Goal: Information Seeking & Learning: Compare options

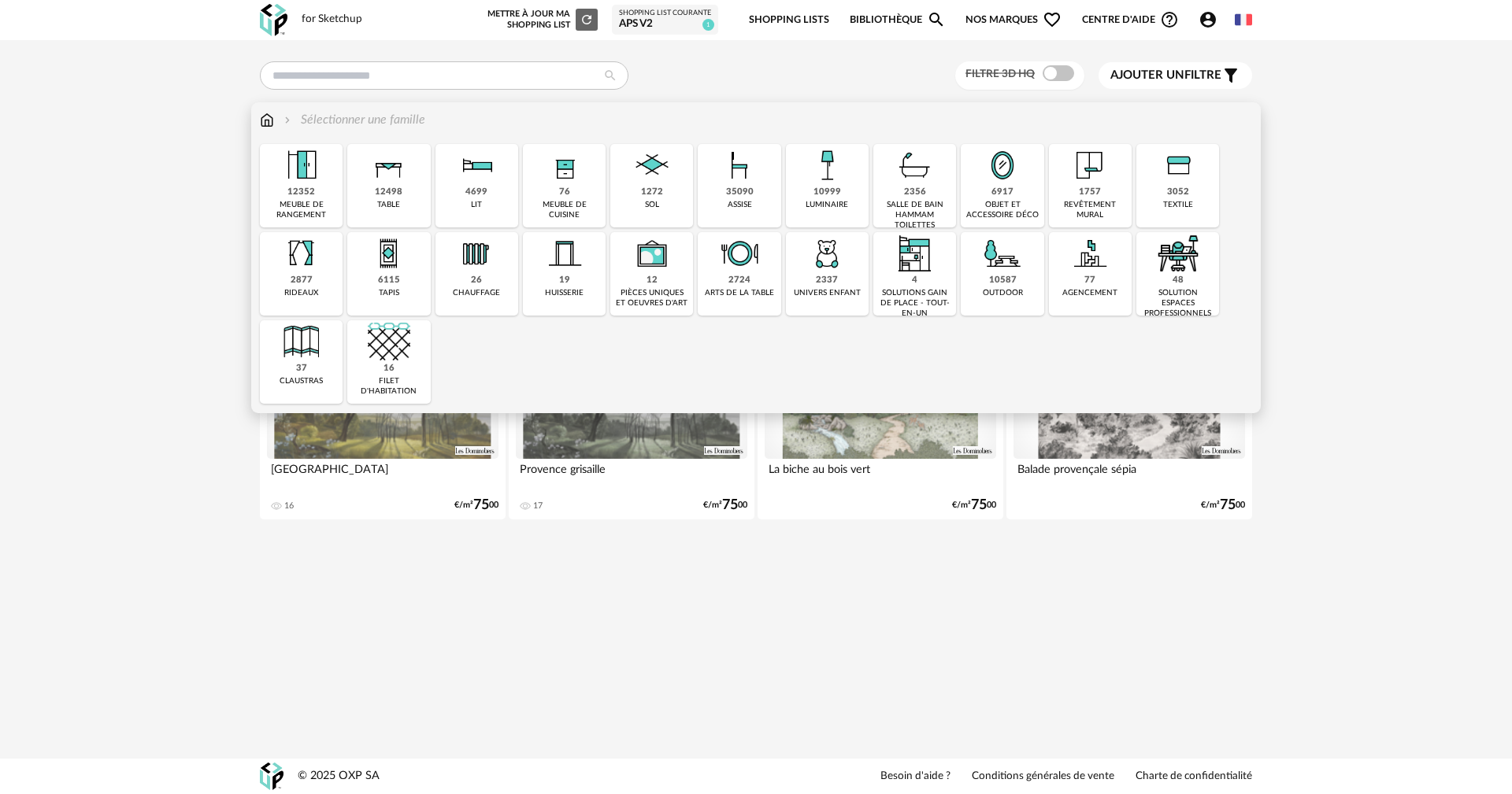
click at [1098, 184] on img at bounding box center [1090, 165] width 43 height 43
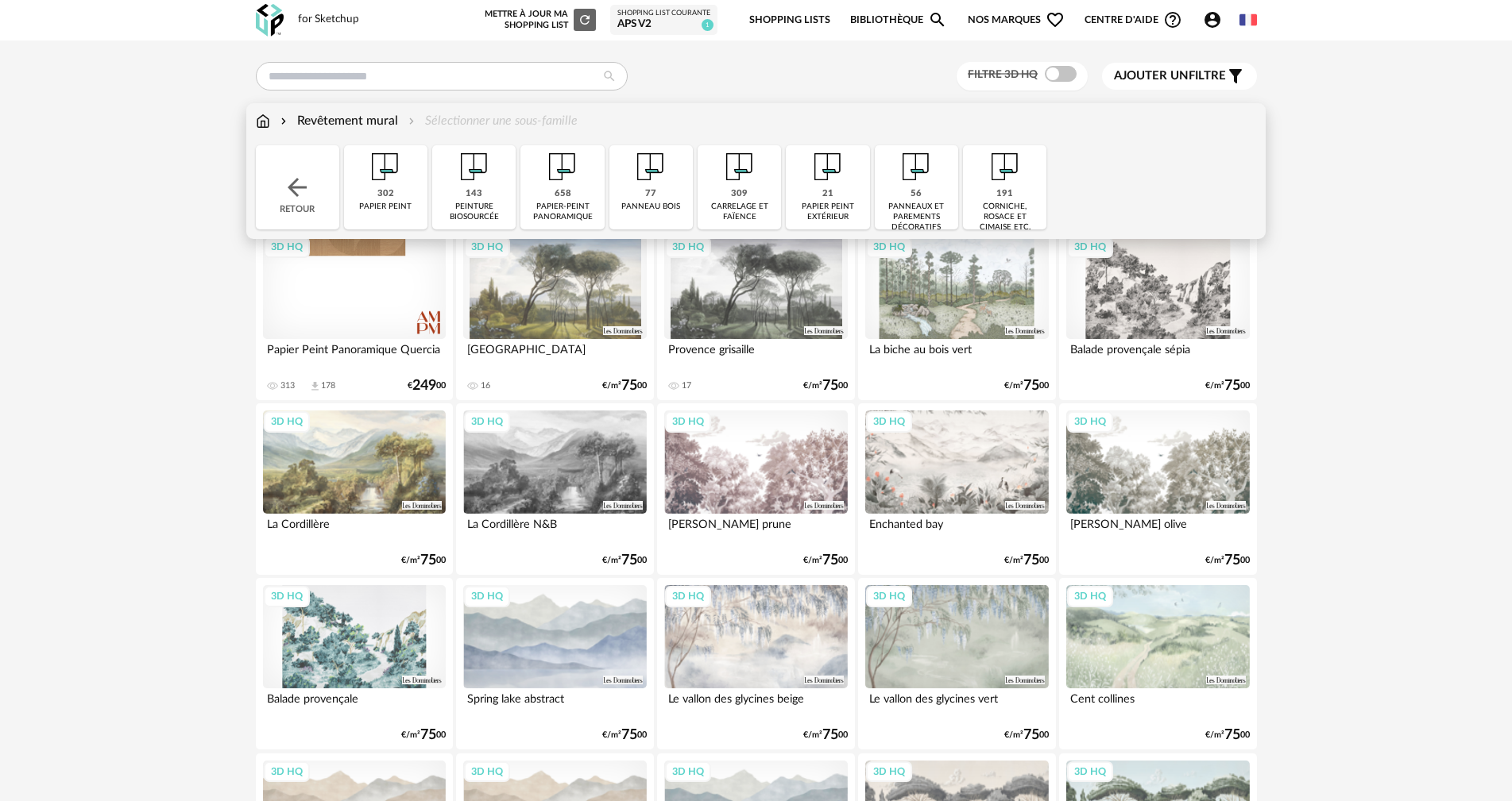
click at [744, 197] on div "309" at bounding box center [739, 194] width 17 height 12
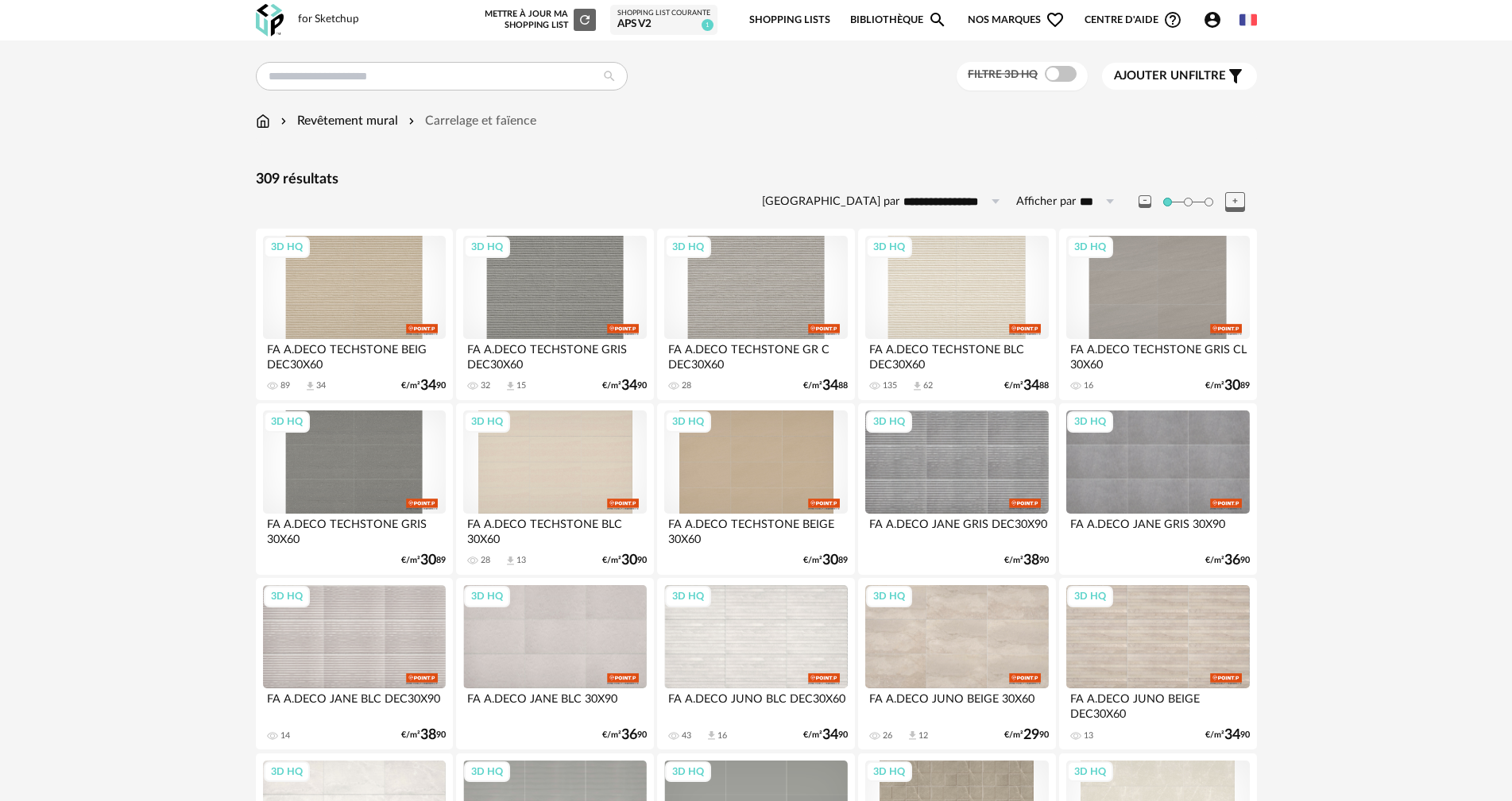
click at [1202, 82] on span "Ajouter un filtre" at bounding box center [1169, 76] width 112 height 16
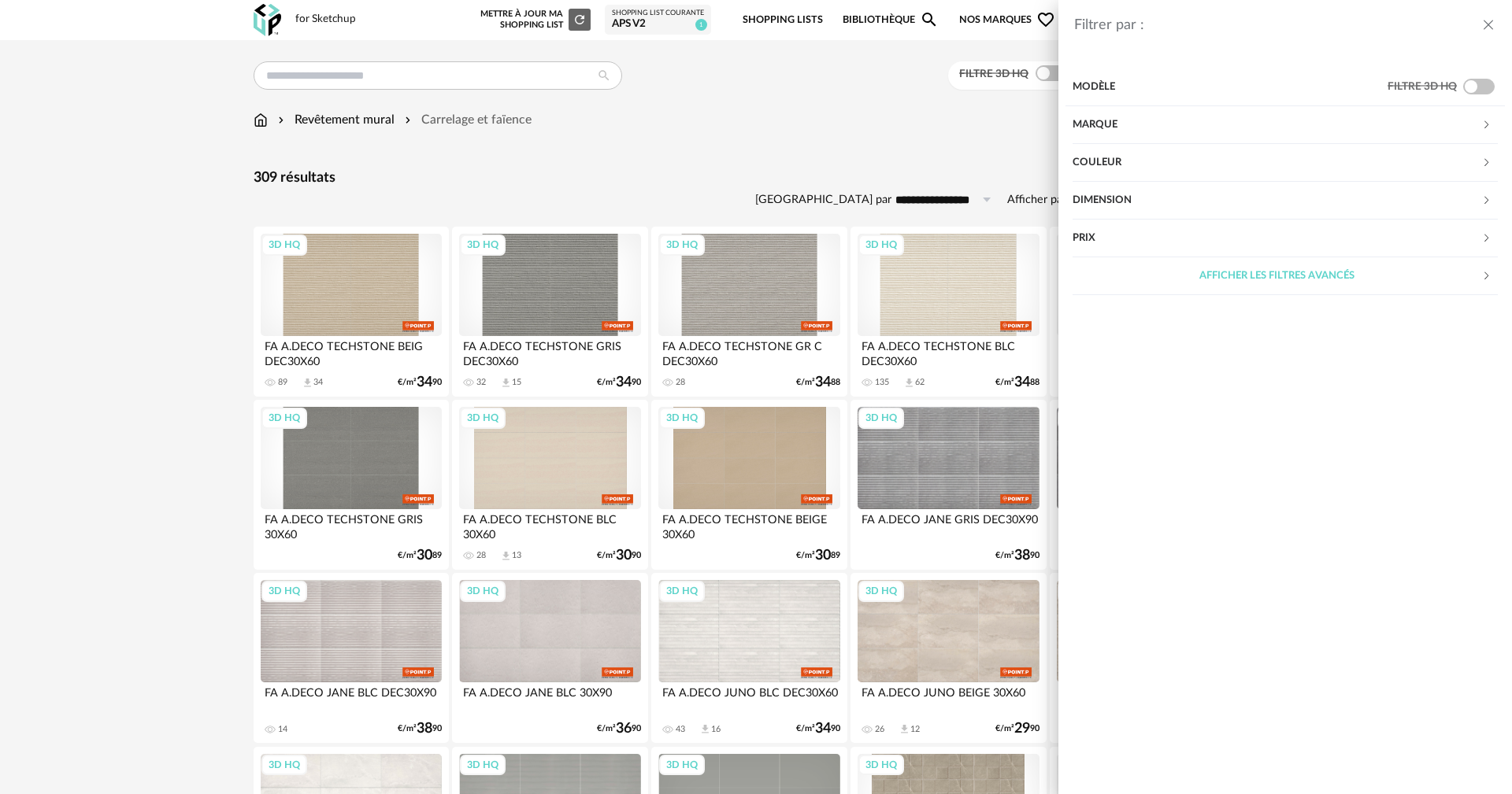
click at [1124, 155] on div "Couleur" at bounding box center [1277, 163] width 409 height 38
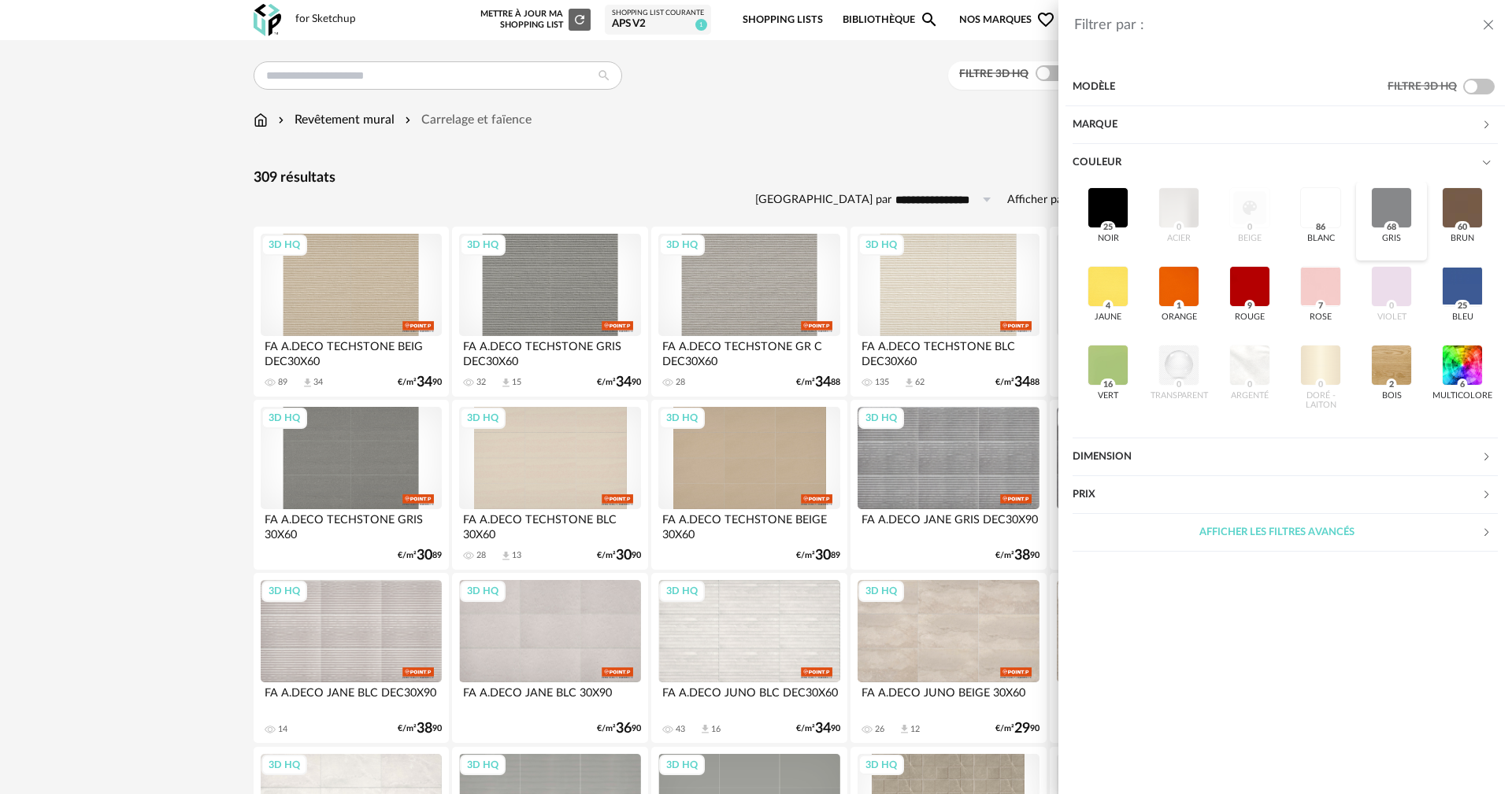
click at [1393, 212] on div at bounding box center [1392, 208] width 41 height 41
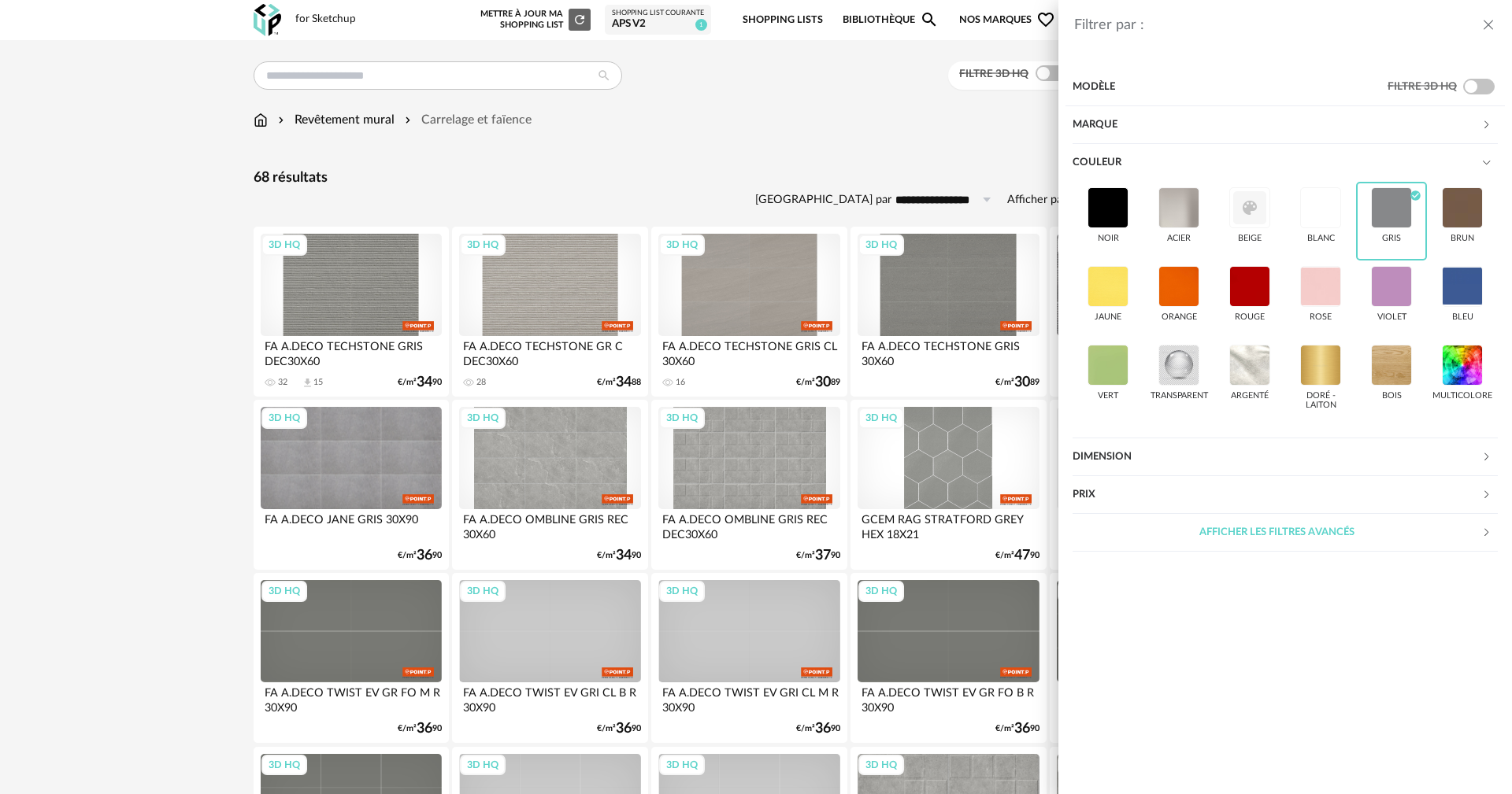
click at [75, 378] on div "Filtrer par : Modèle Filtre 3D HQ Marque &tradition 0 101 Copenhagen 0 366 Conc…" at bounding box center [756, 397] width 1512 height 794
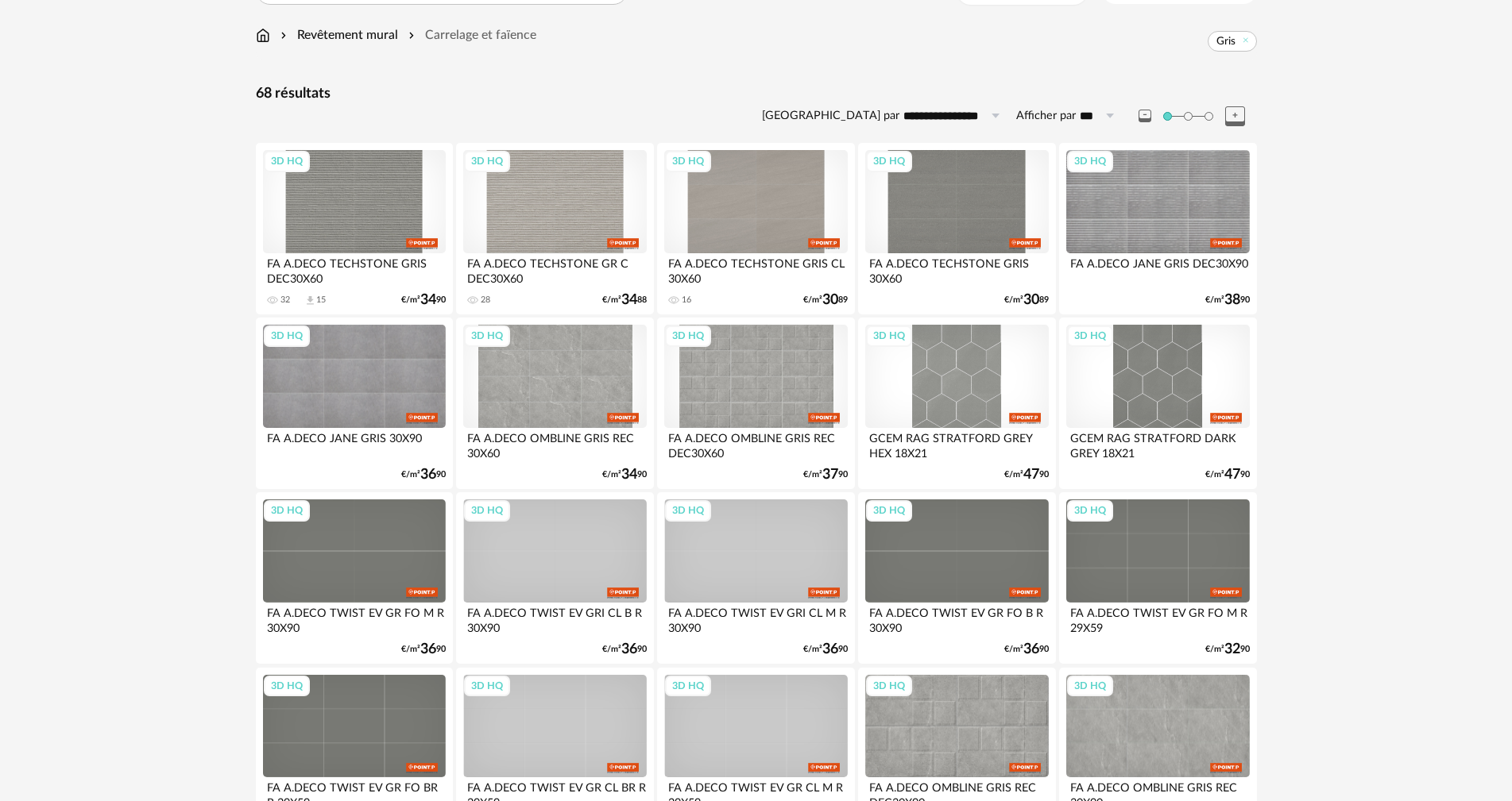
scroll to position [80, 0]
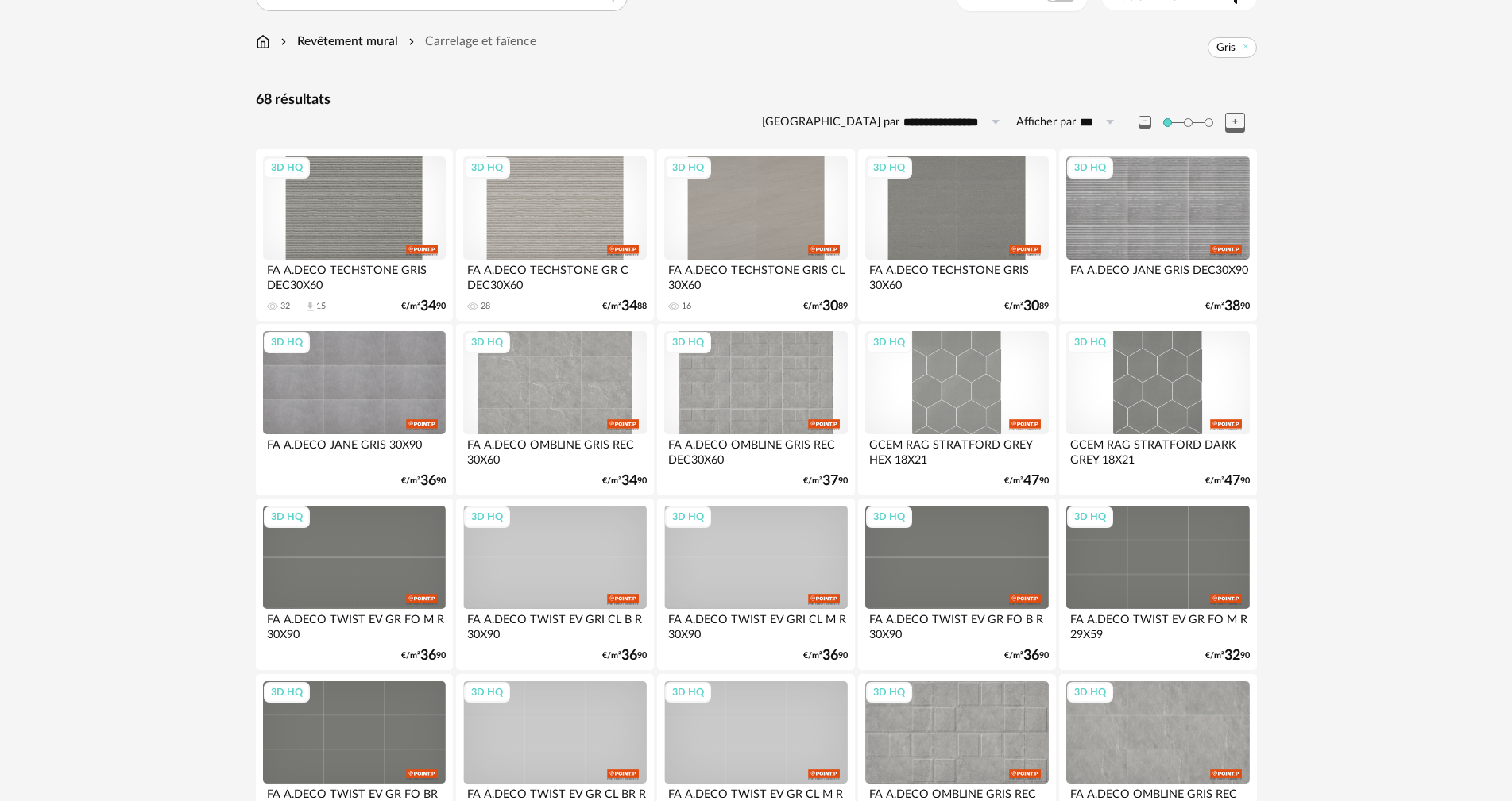
click at [1230, 119] on icon at bounding box center [1235, 123] width 20 height 20
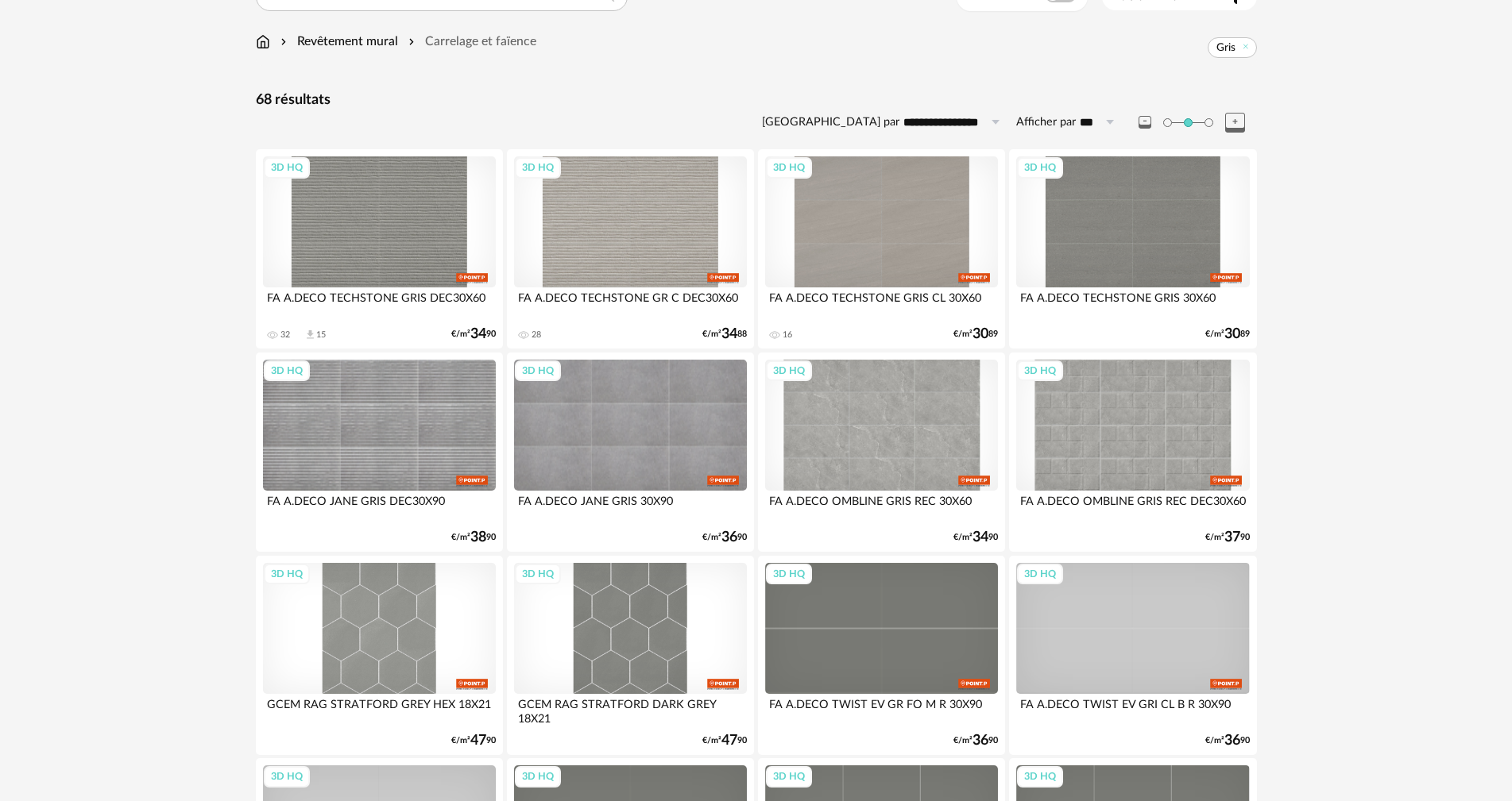
click at [1211, 121] on span at bounding box center [1208, 123] width 9 height 9
click at [1229, 123] on icon at bounding box center [1235, 123] width 20 height 20
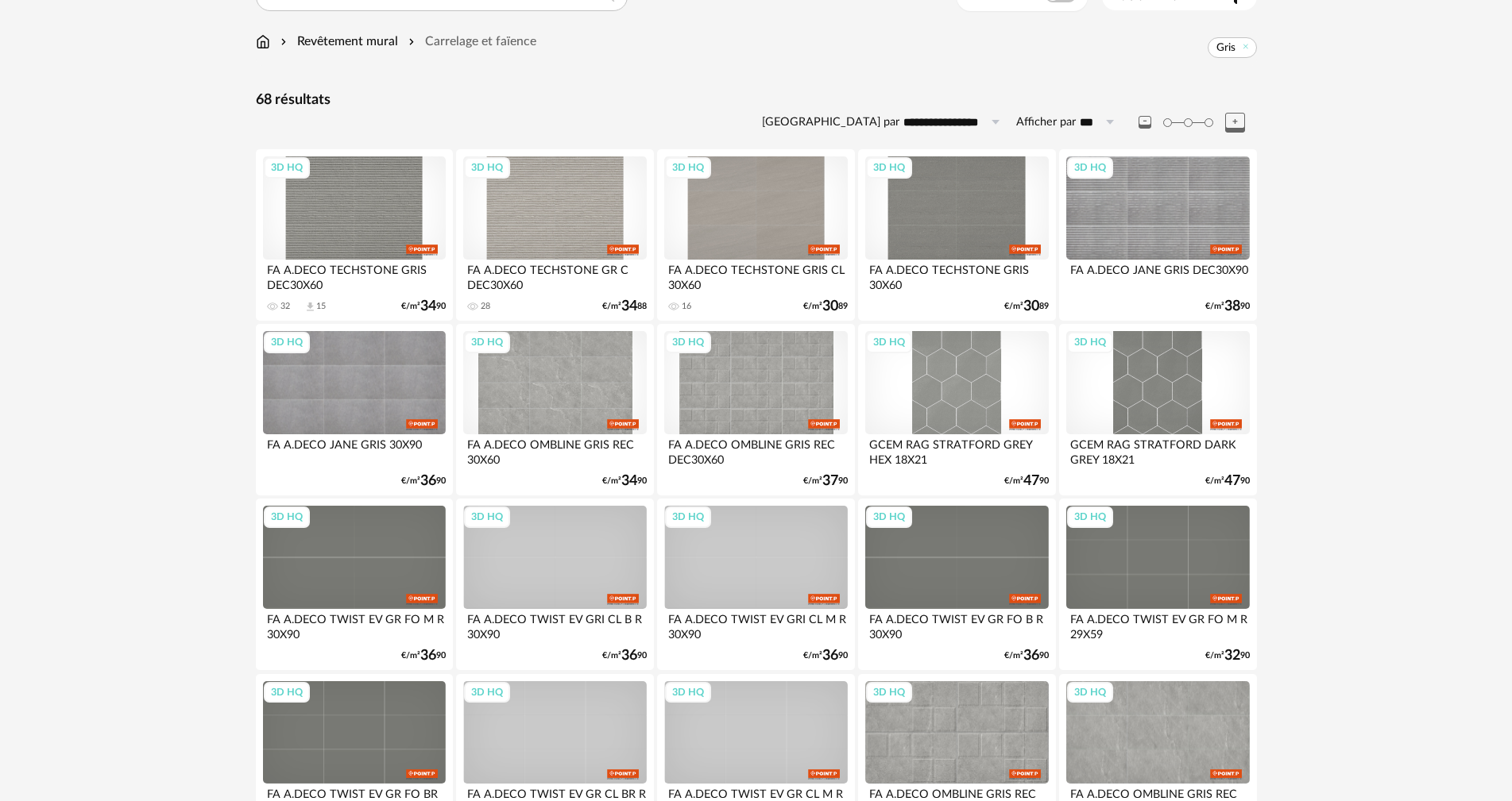
click at [1240, 118] on icon at bounding box center [1235, 123] width 20 height 20
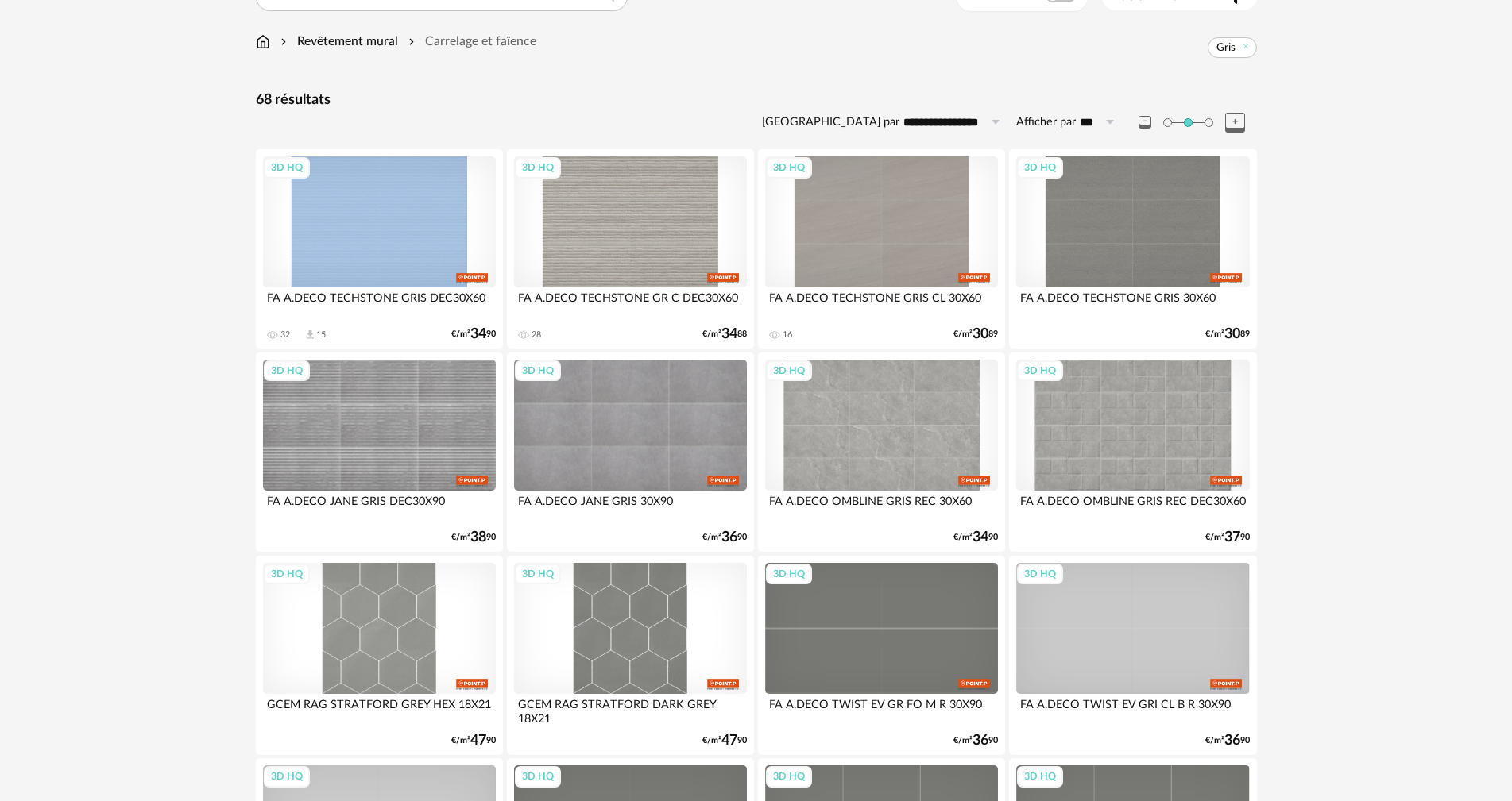
click at [1240, 118] on icon at bounding box center [1235, 123] width 20 height 20
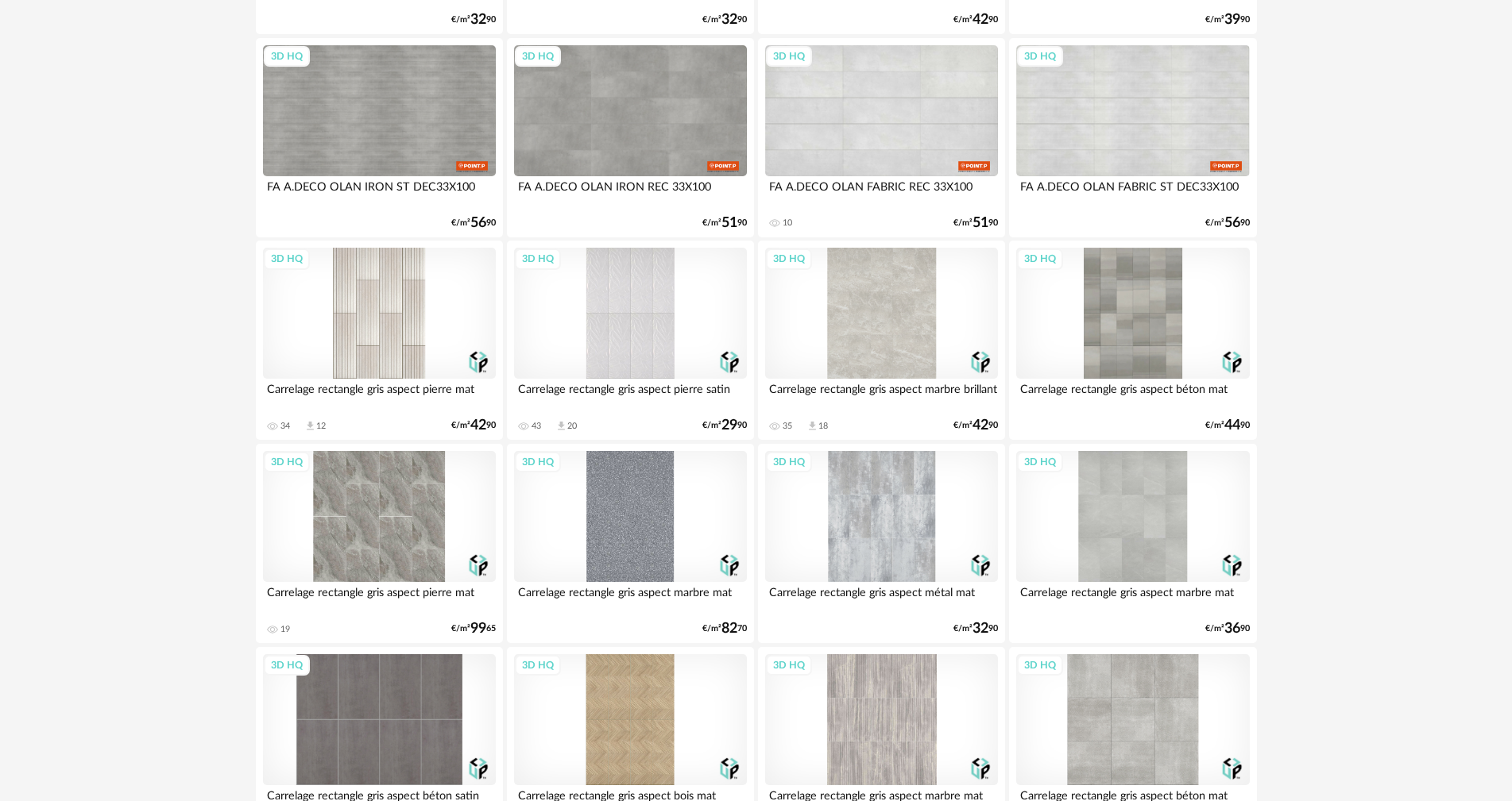
scroll to position [1271, 0]
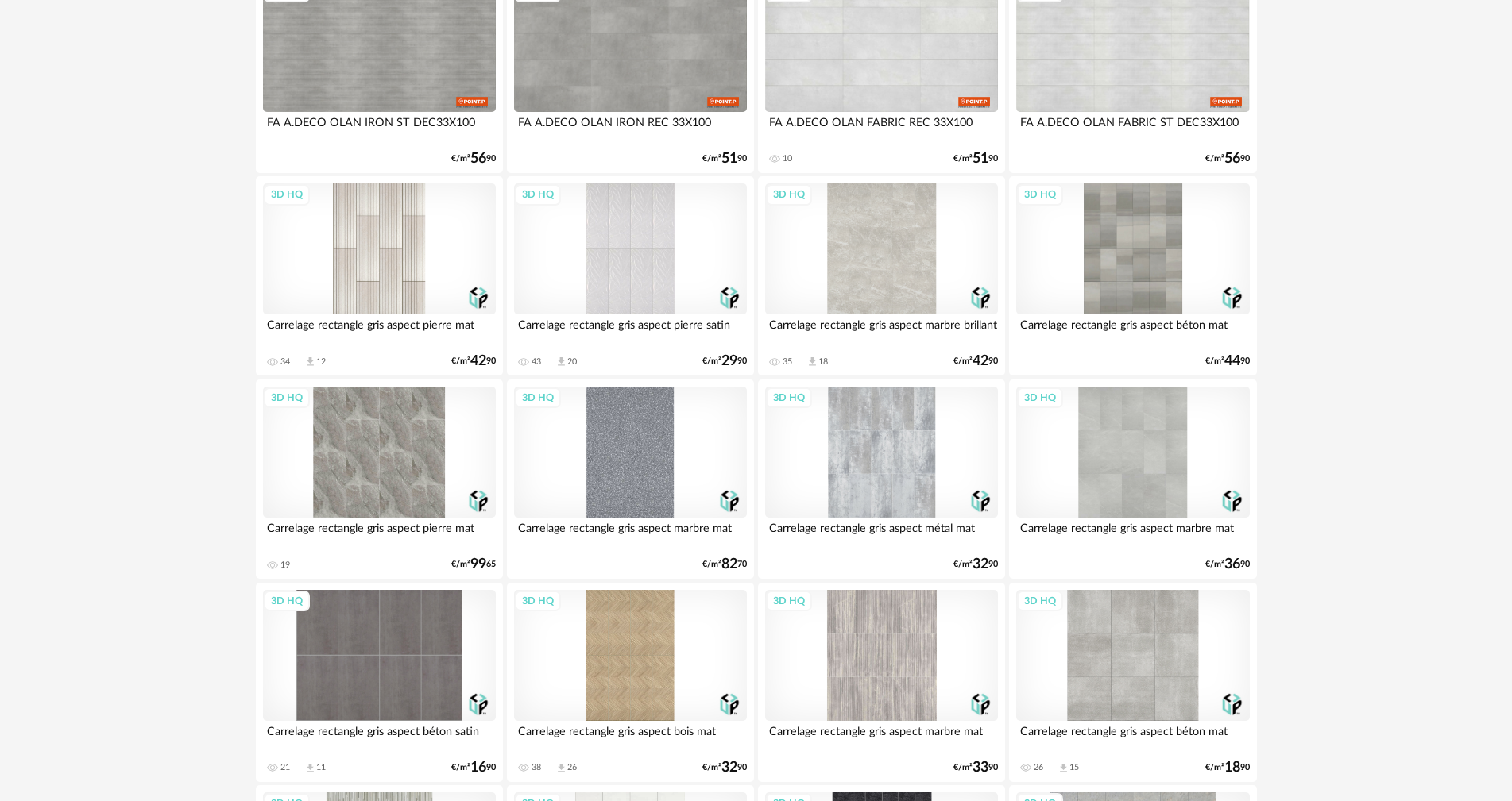
click at [891, 262] on div "3D HQ" at bounding box center [881, 249] width 233 height 131
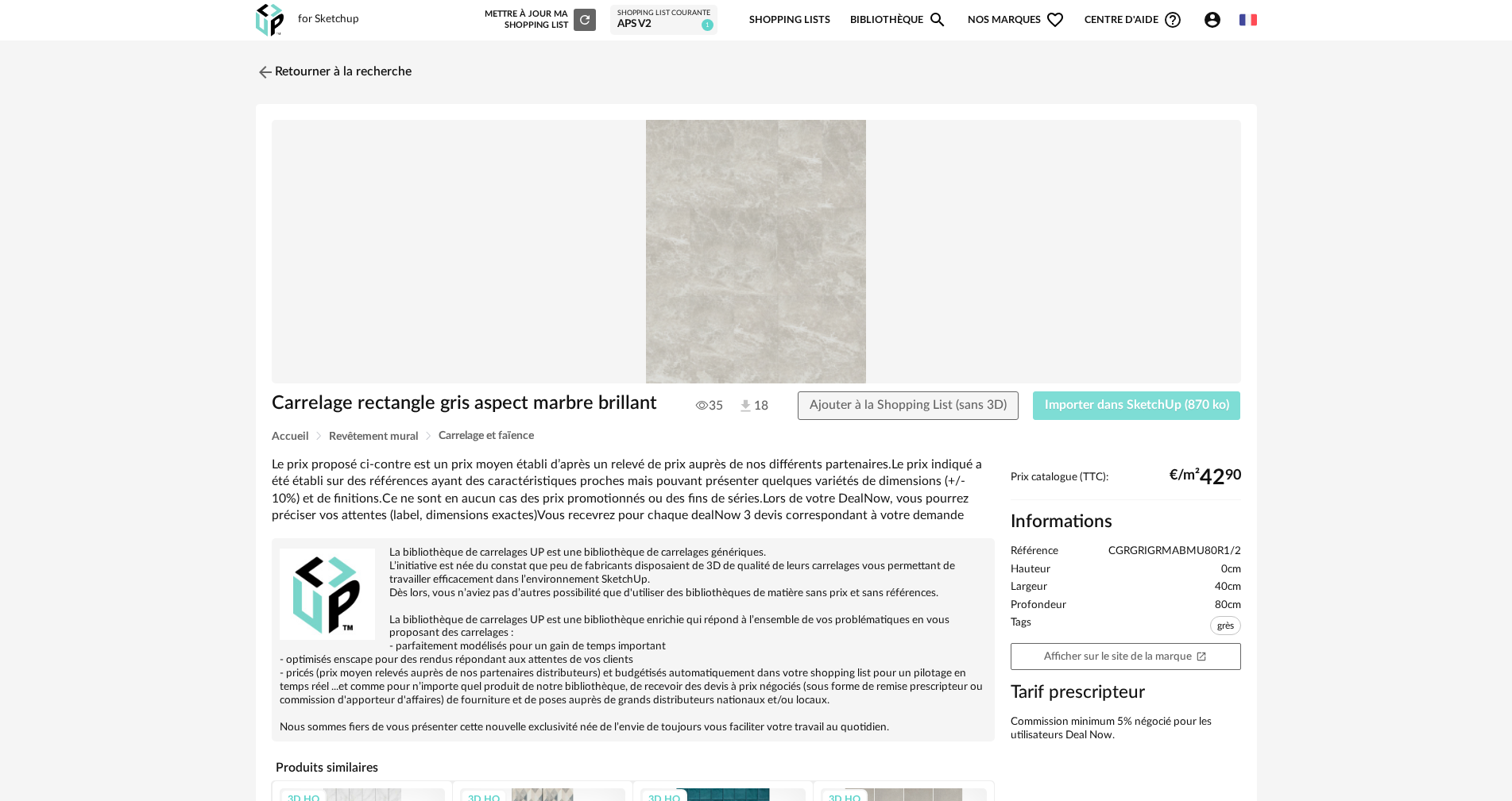
click at [1104, 415] on button "Importer dans SketchUp (870 ko)" at bounding box center [1137, 406] width 208 height 28
click at [257, 66] on img at bounding box center [263, 72] width 23 height 23
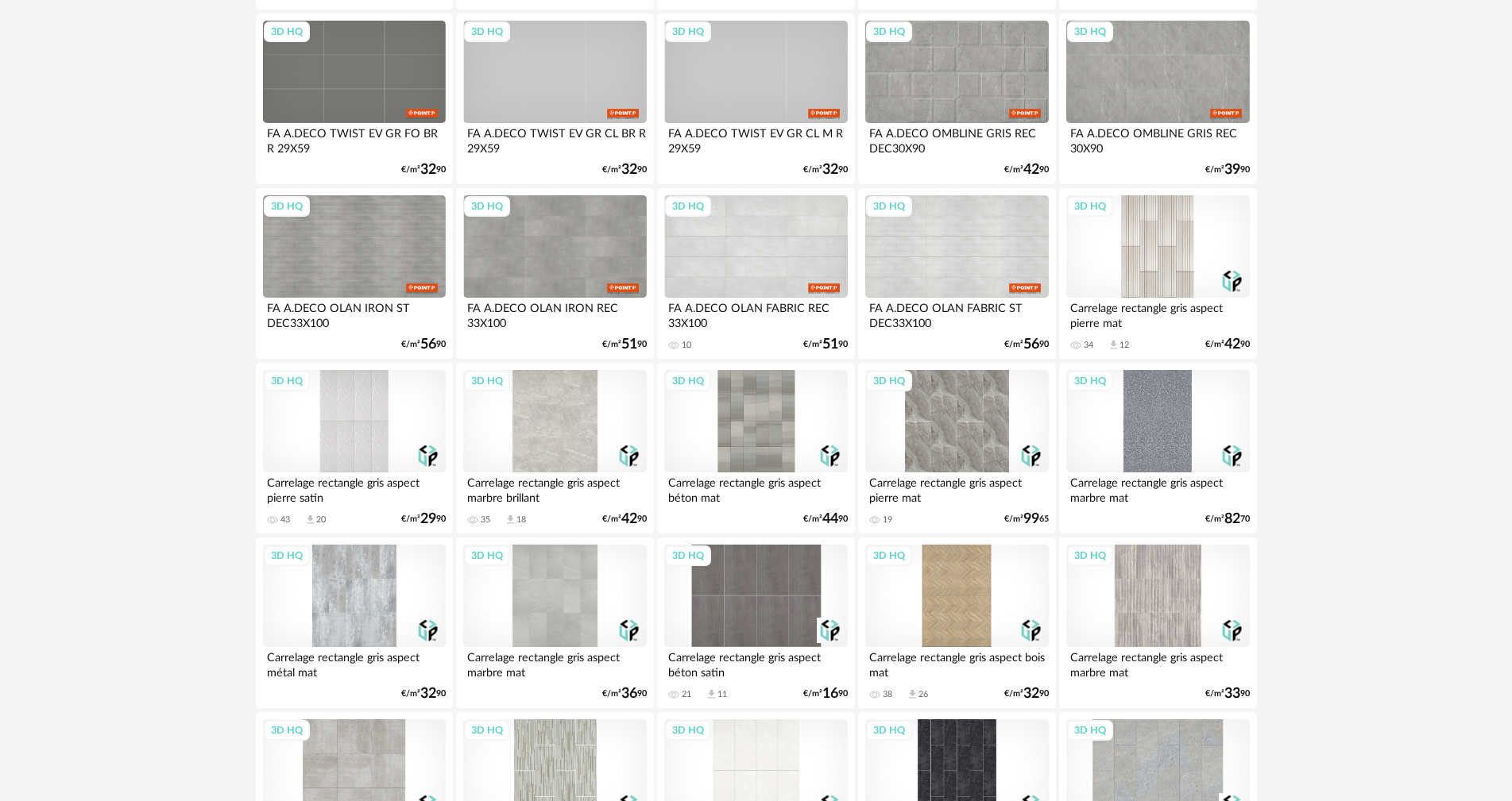
scroll to position [939, 0]
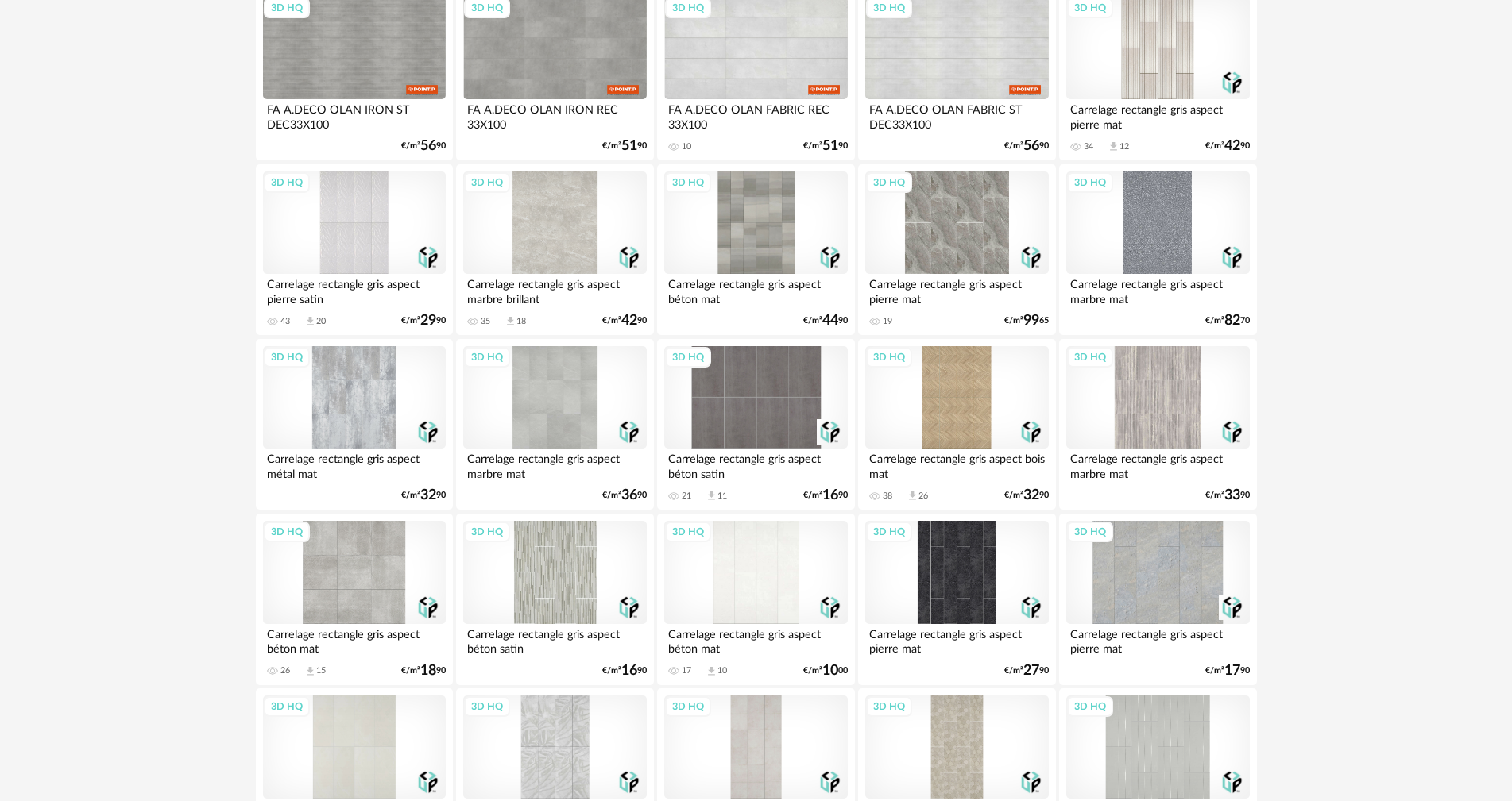
click at [555, 411] on div "3D HQ" at bounding box center [555, 398] width 183 height 103
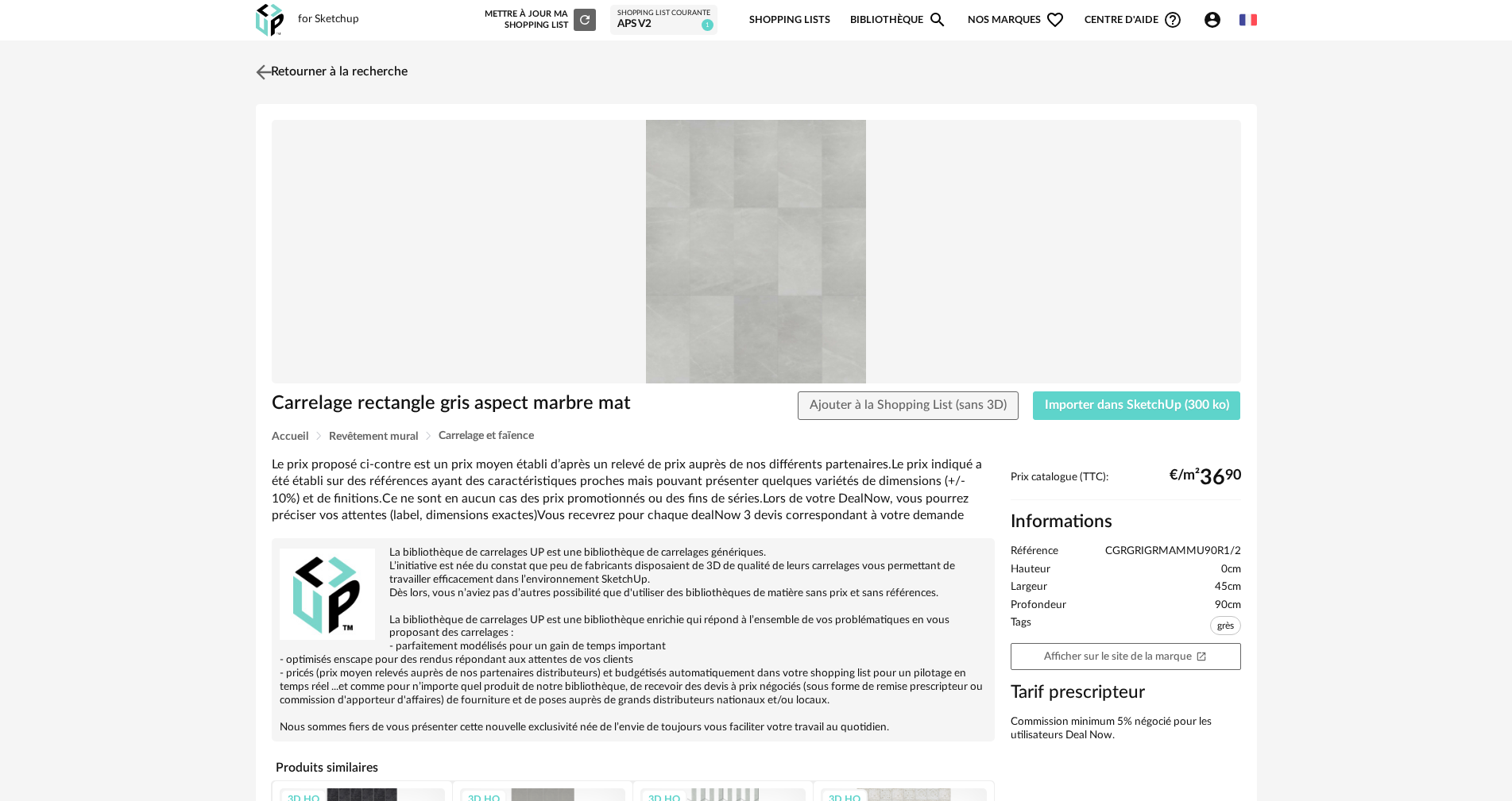
click at [269, 75] on img at bounding box center [263, 72] width 23 height 23
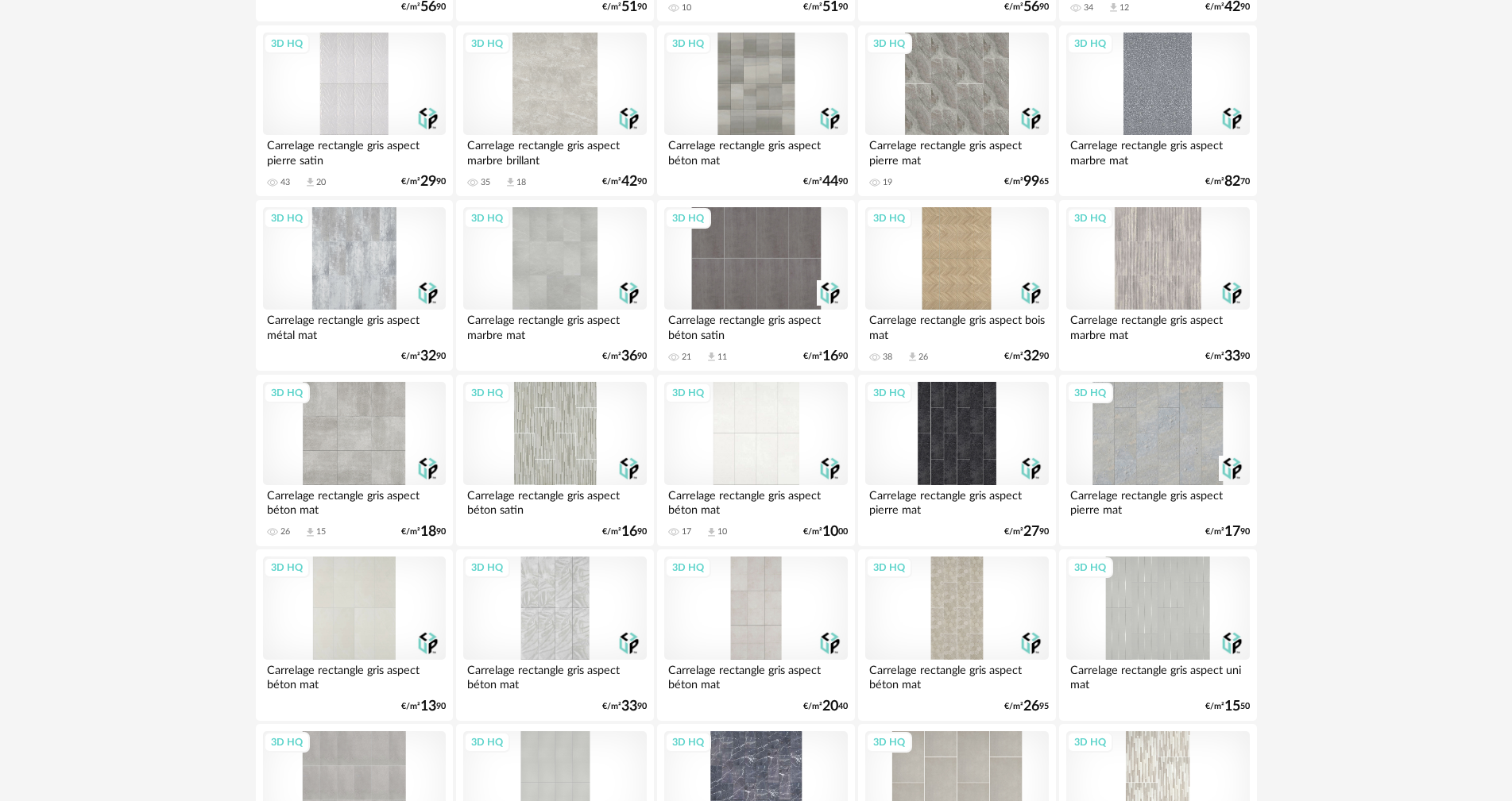
scroll to position [1092, 0]
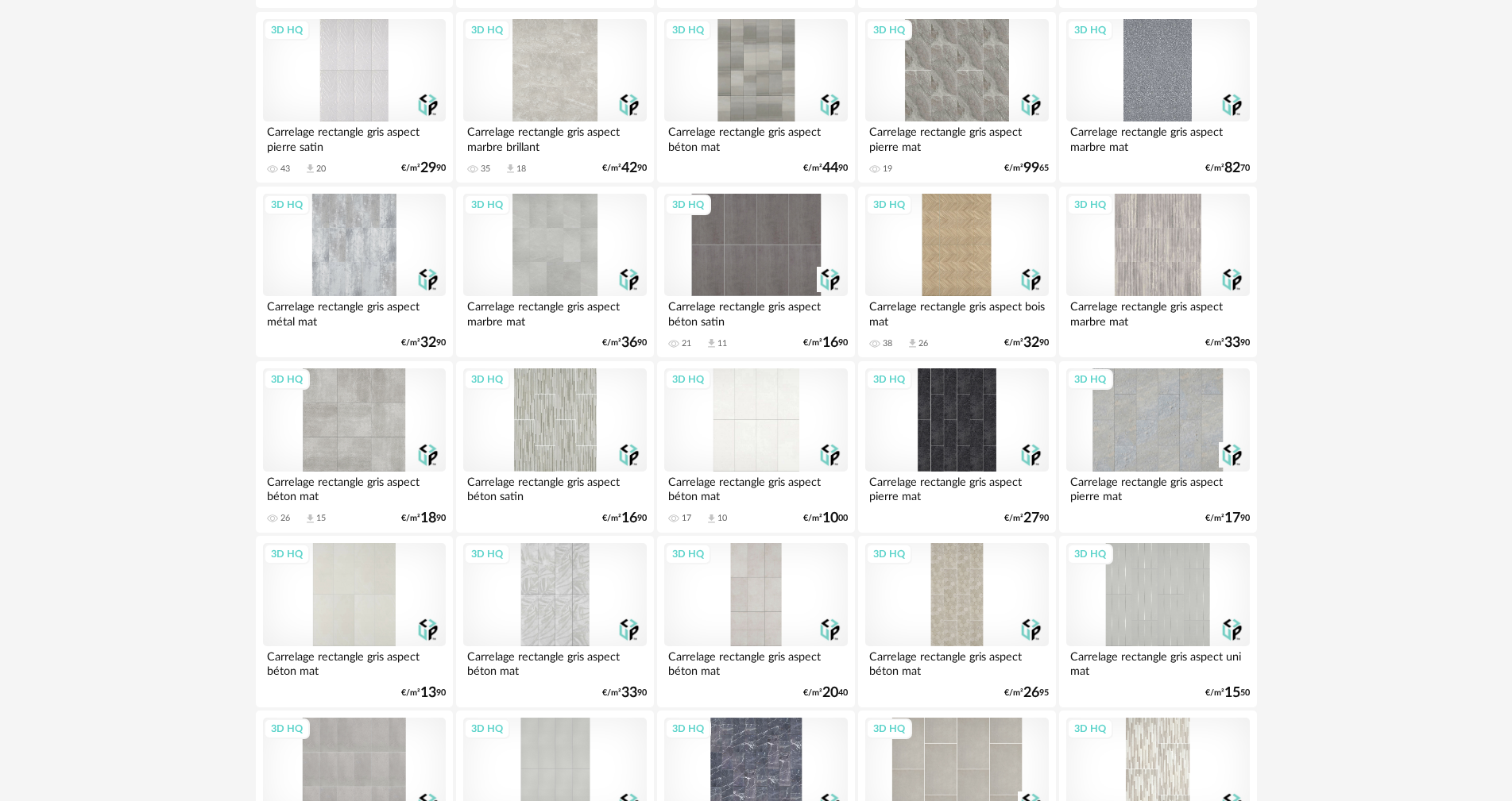
click at [1138, 410] on div "3D HQ" at bounding box center [1157, 420] width 183 height 103
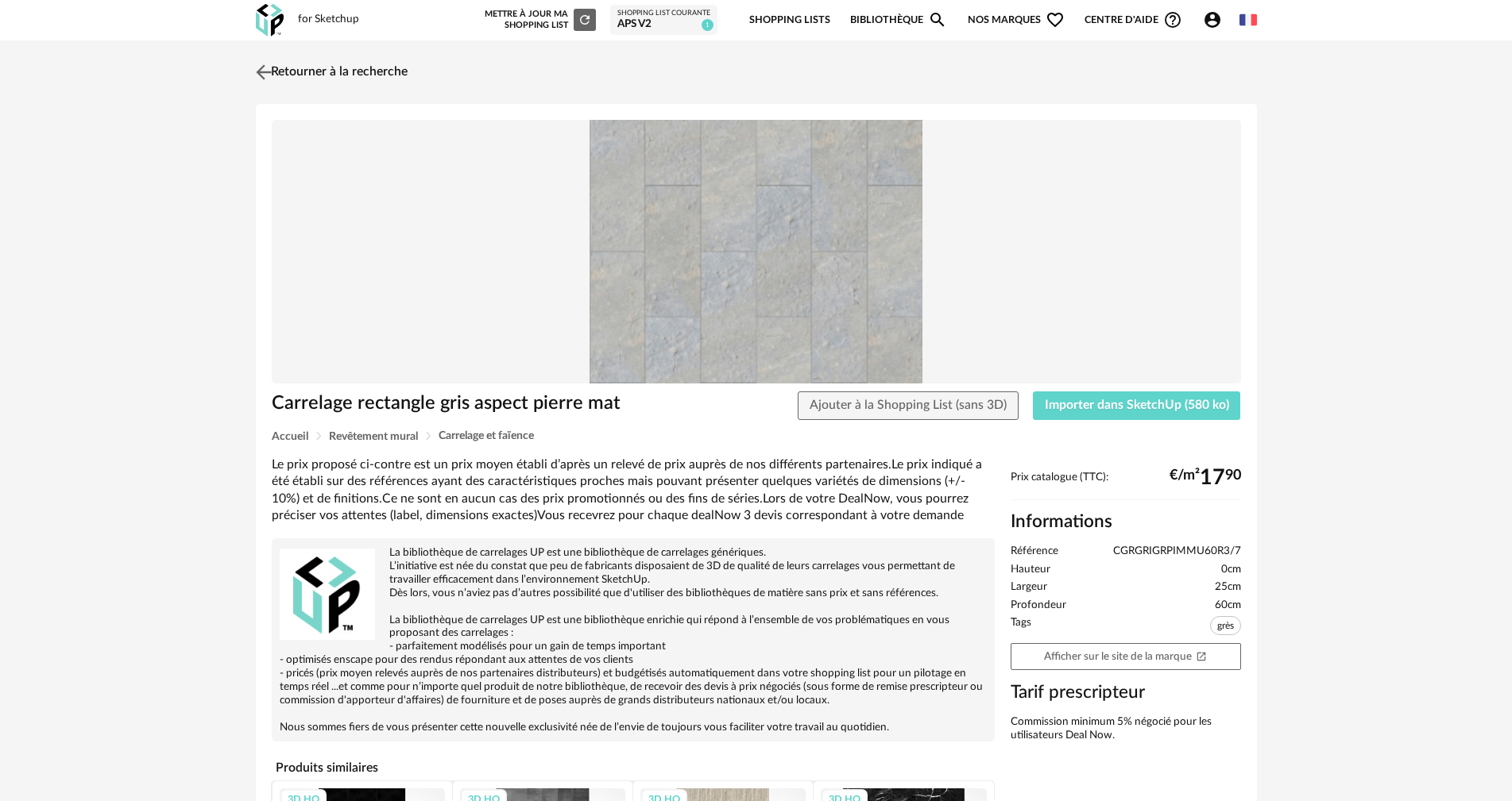
click at [259, 71] on img at bounding box center [263, 72] width 23 height 23
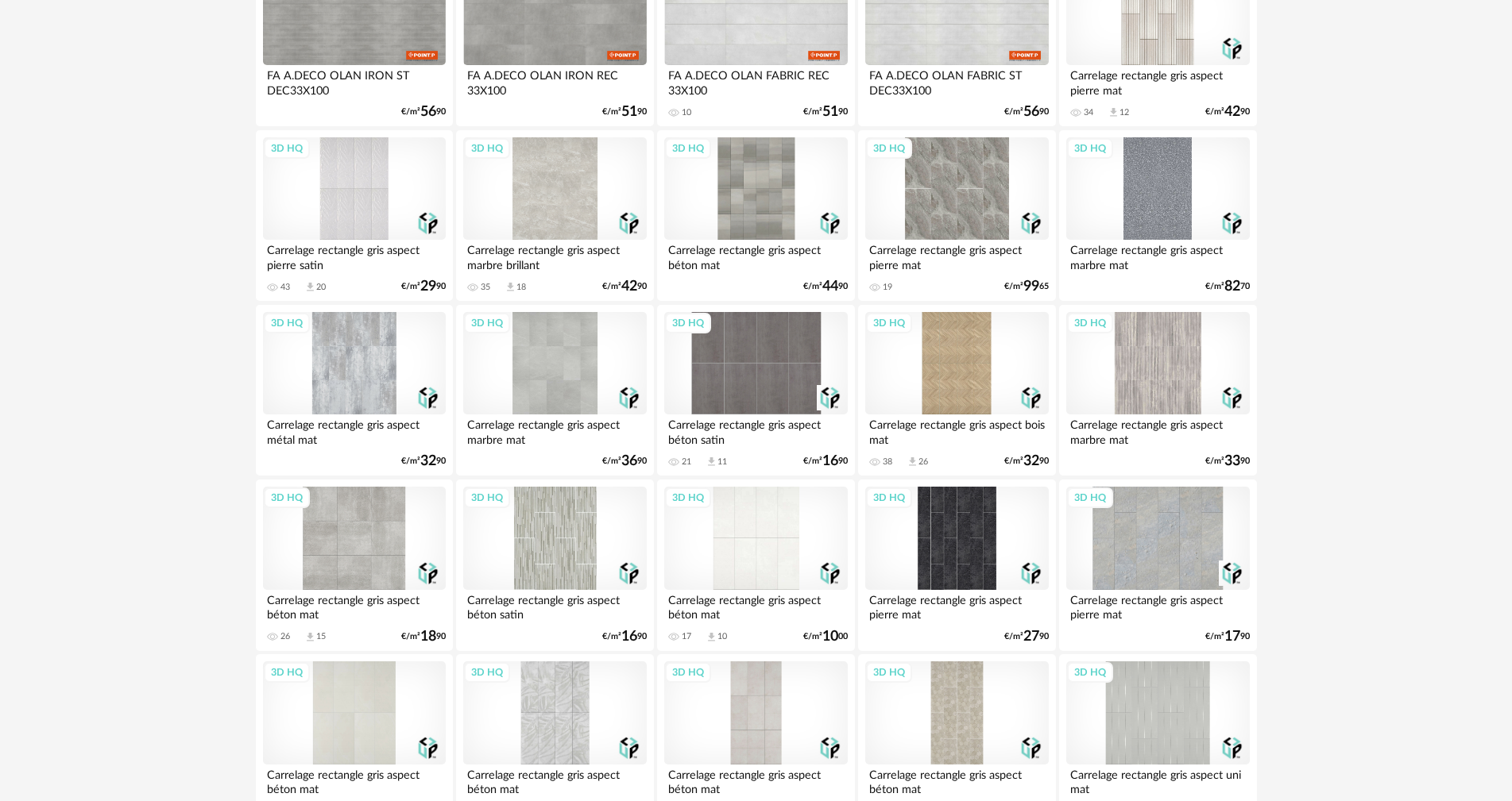
scroll to position [1170, 0]
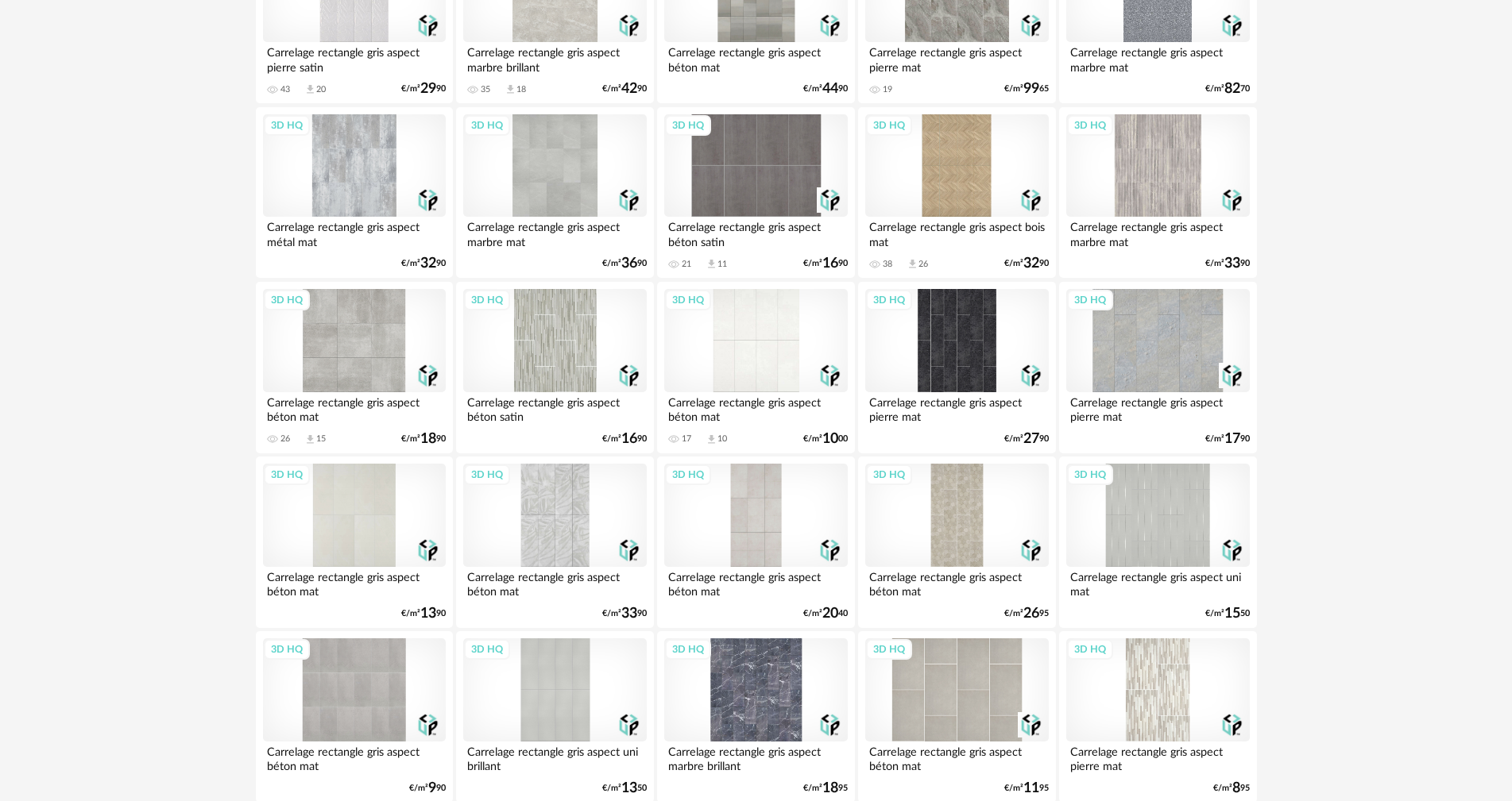
click at [1171, 321] on div "3D HQ" at bounding box center [1157, 340] width 183 height 103
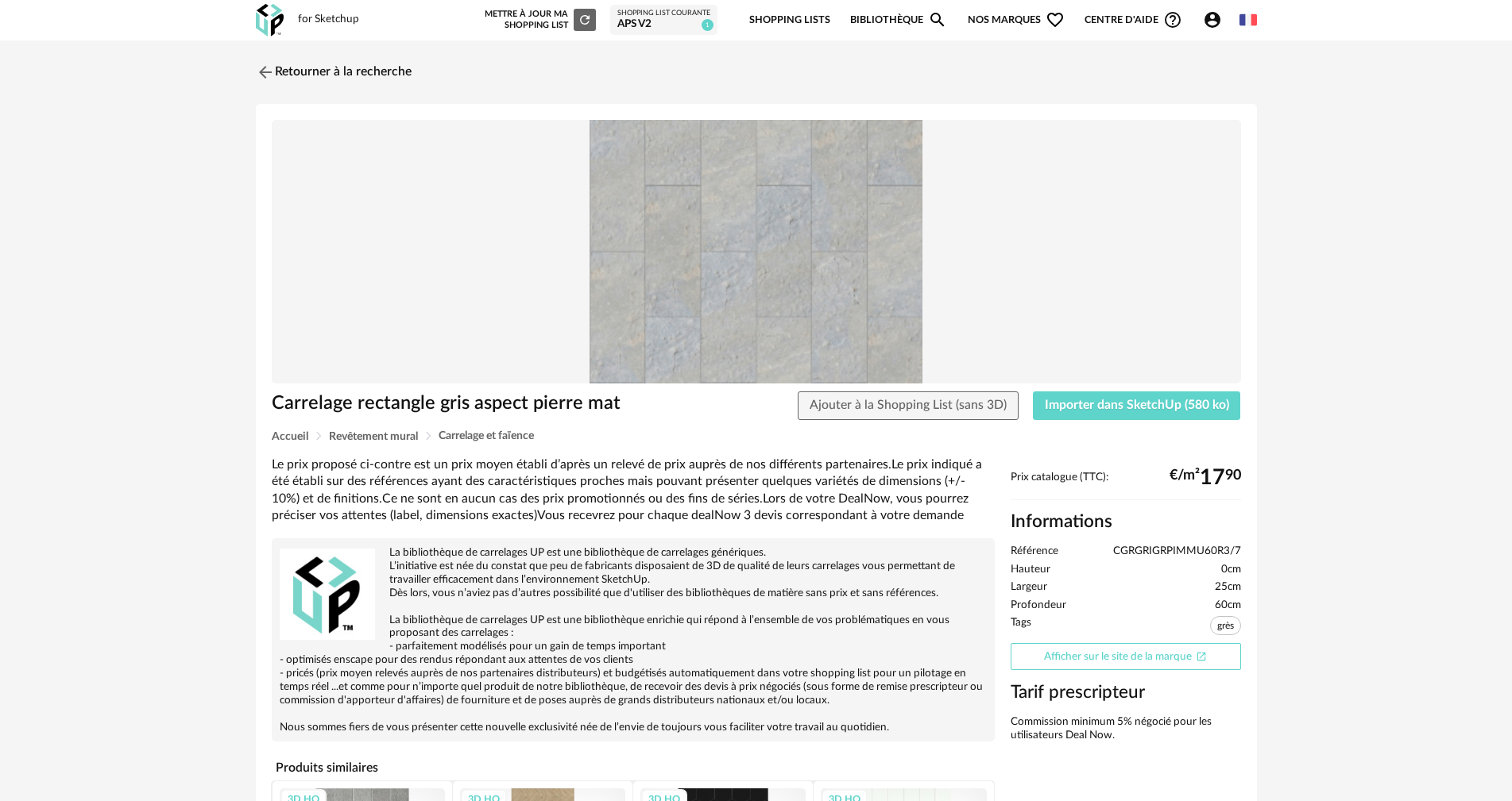
click at [1098, 657] on link "Afficher sur le site de la marque Open In New icon" at bounding box center [1125, 657] width 230 height 27
click at [266, 72] on img at bounding box center [263, 72] width 23 height 23
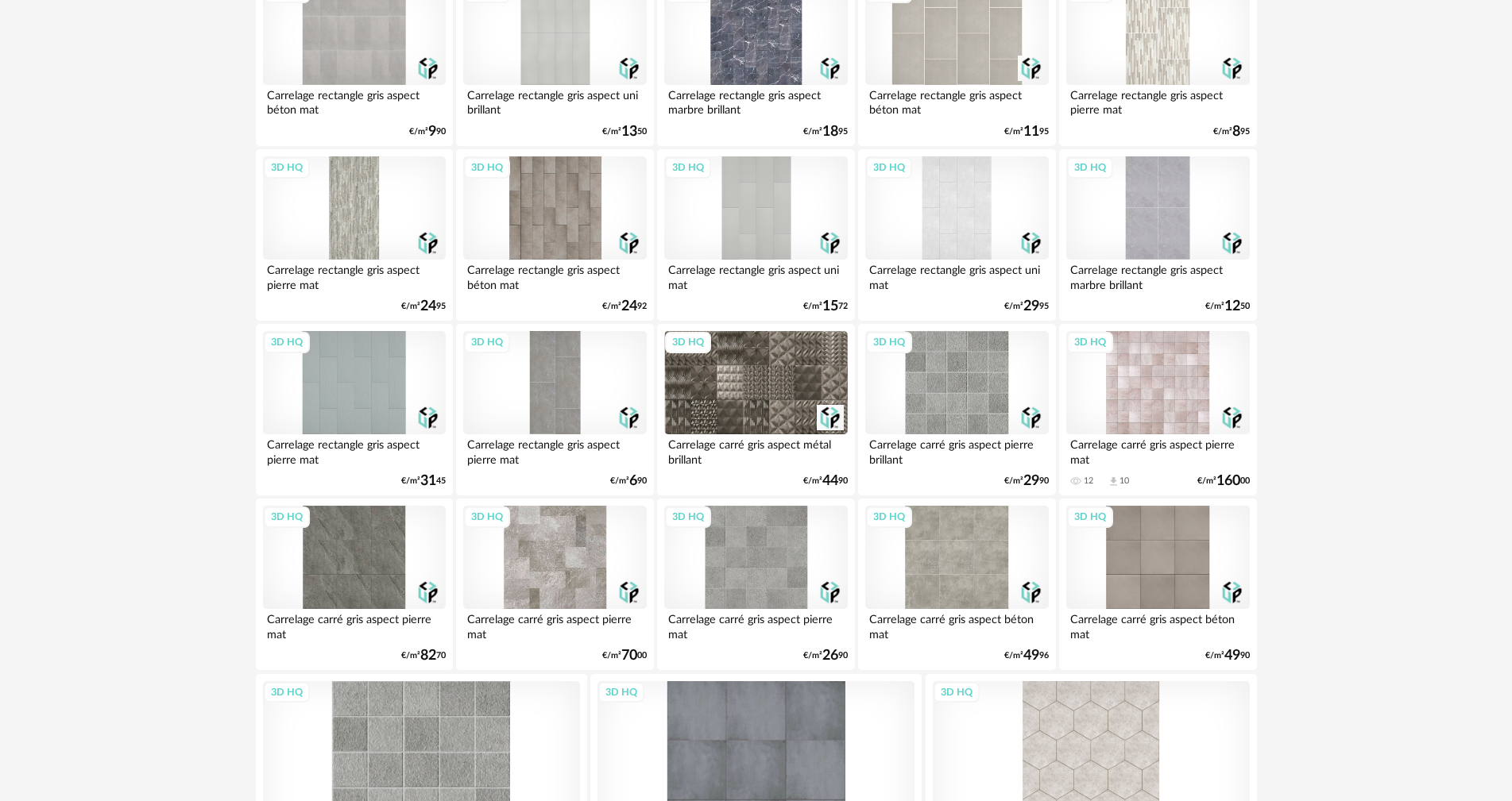
scroll to position [1775, 0]
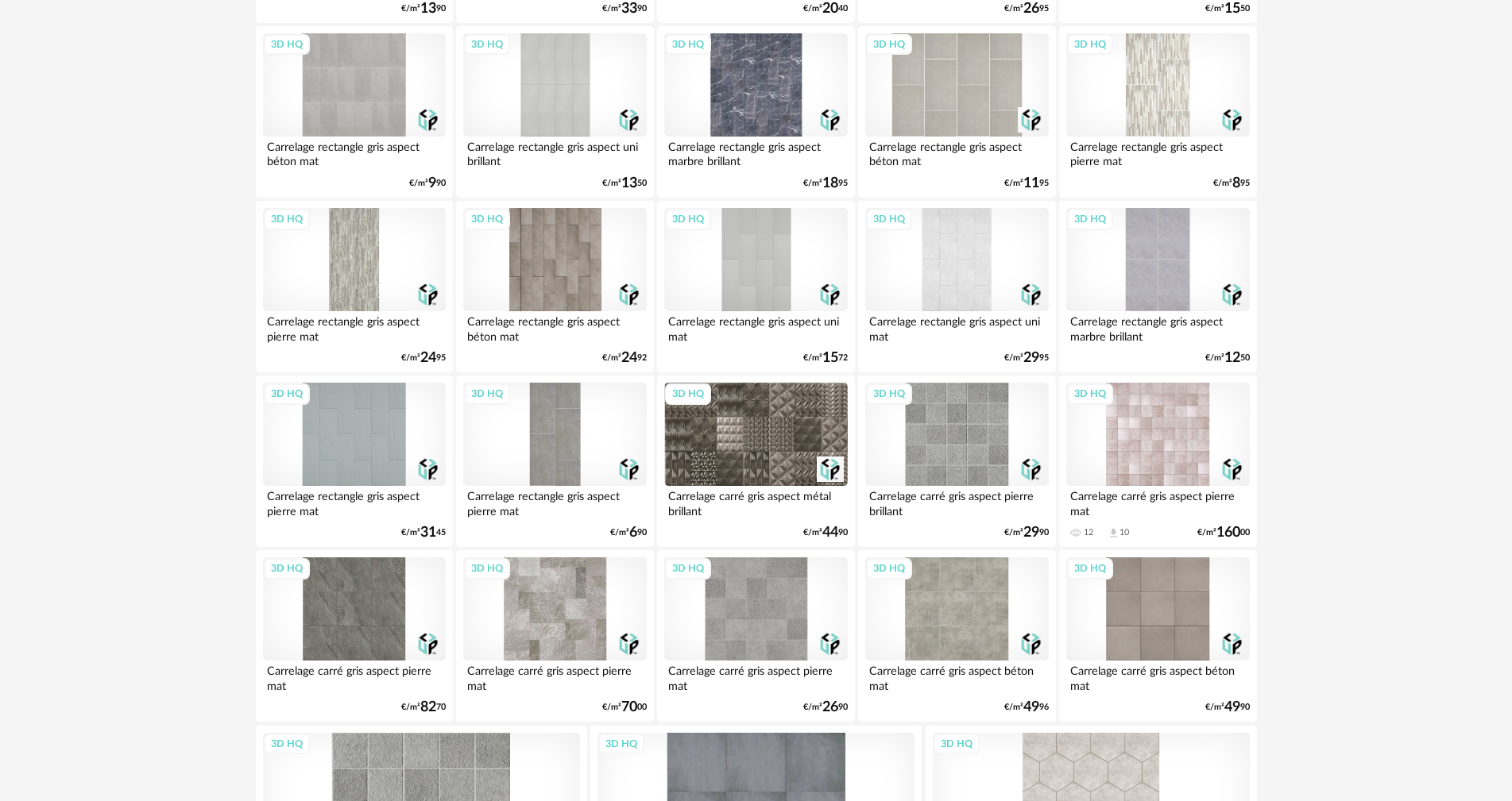
click at [982, 607] on div "3D HQ" at bounding box center [957, 609] width 183 height 103
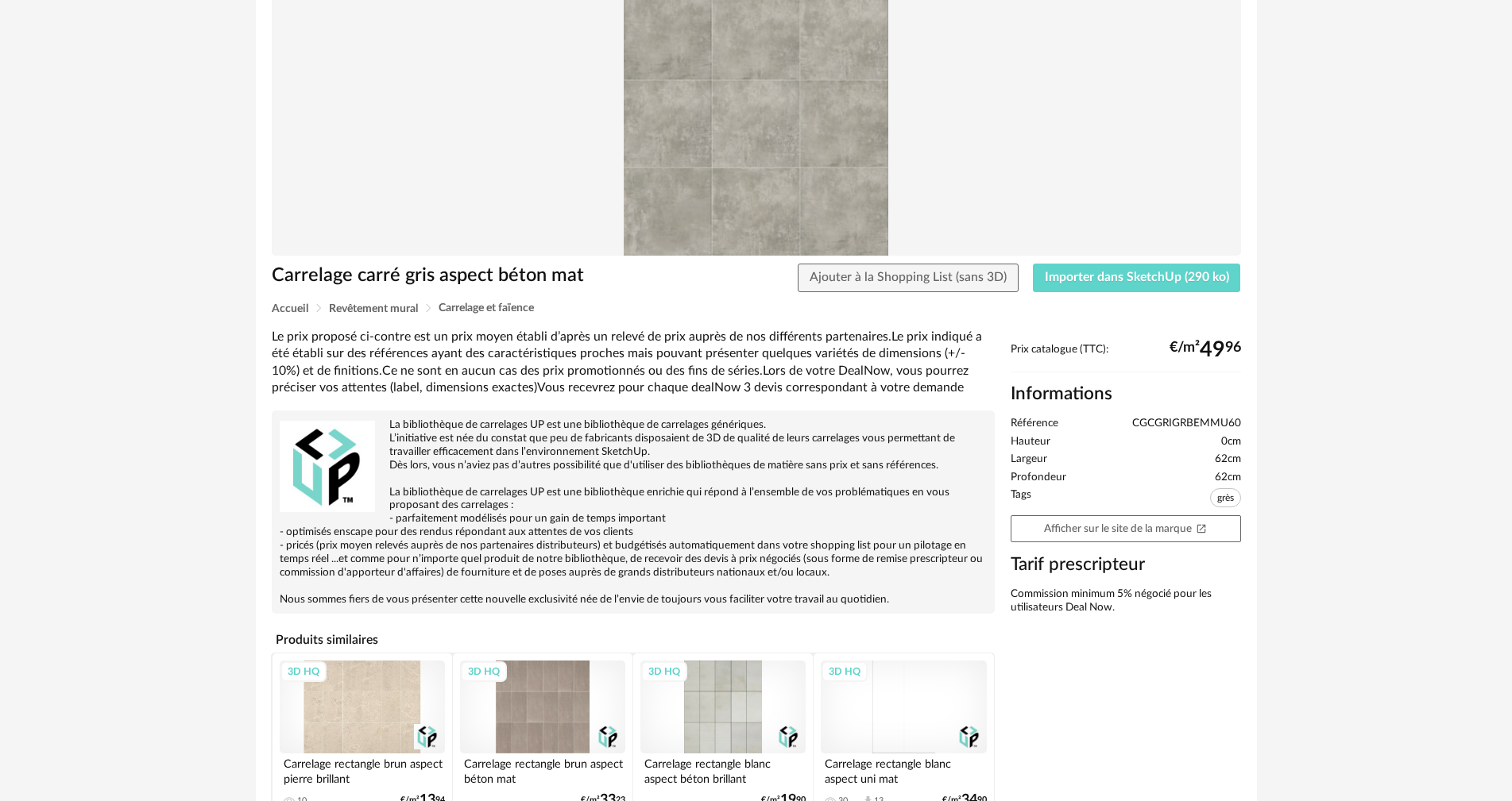
scroll to position [159, 0]
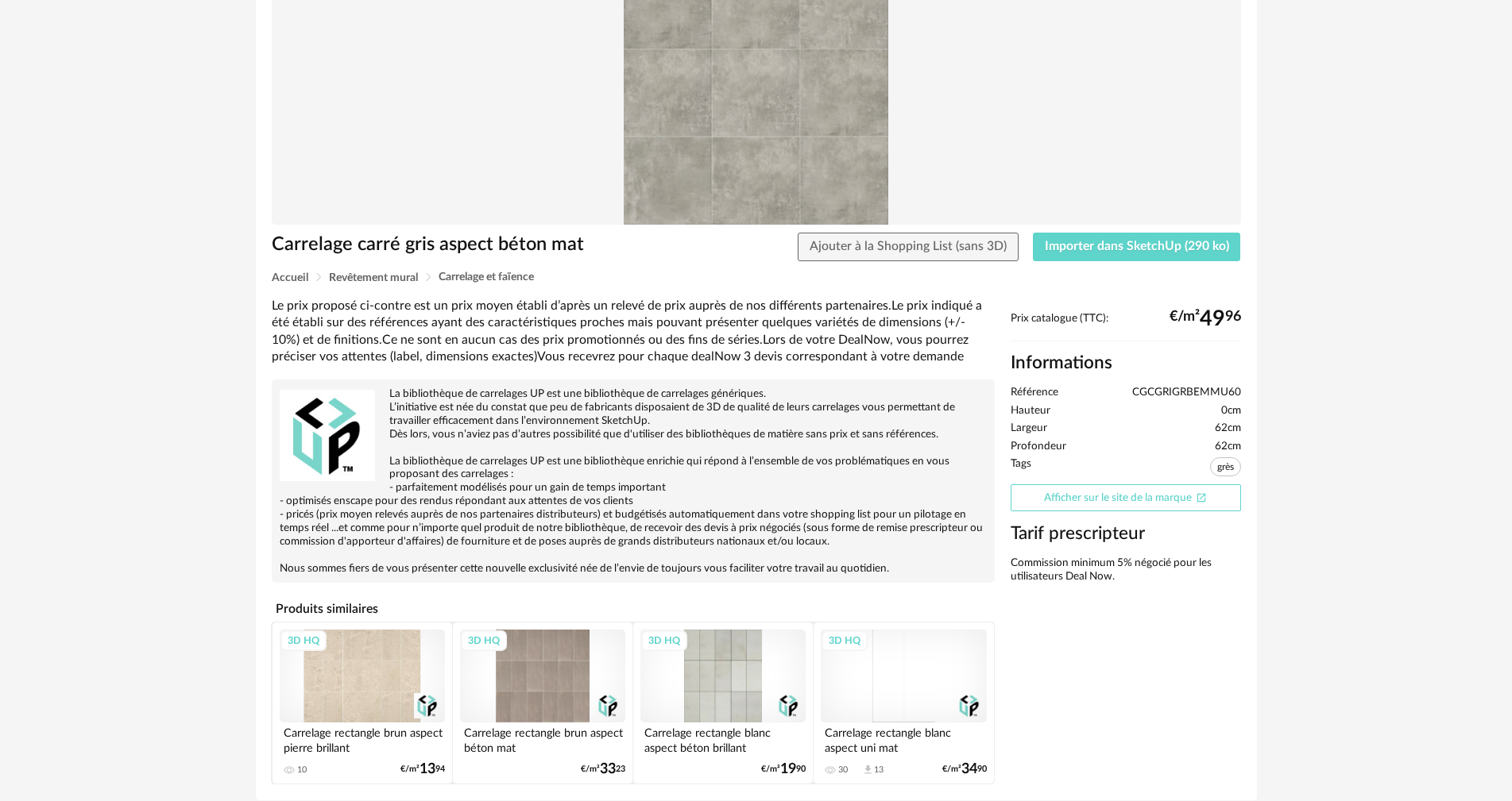
click at [1136, 502] on link "Afficher sur le site de la marque Open In New icon" at bounding box center [1125, 498] width 230 height 27
